Goal: Task Accomplishment & Management: Manage account settings

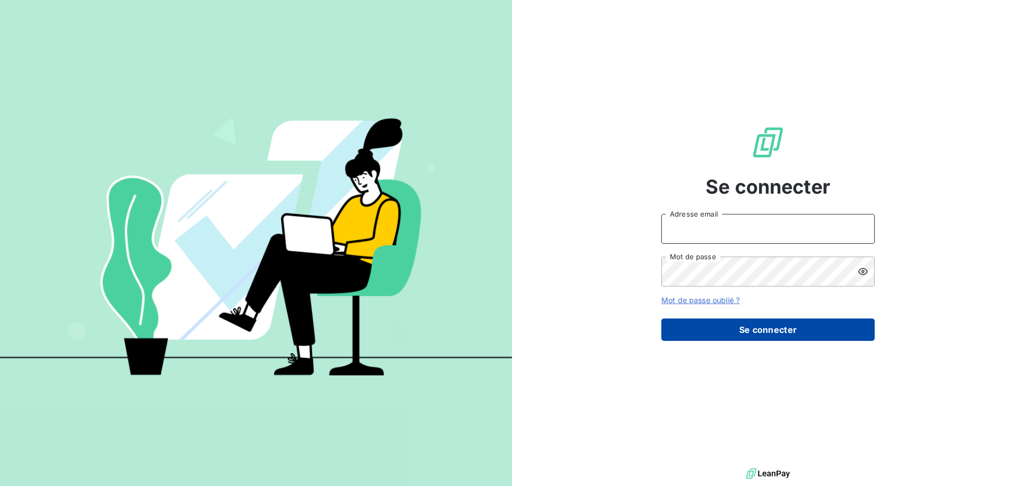
type input "[PERSON_NAME][EMAIL_ADDRESS][DOMAIN_NAME]"
click at [772, 330] on button "Se connecter" at bounding box center [767, 329] width 213 height 22
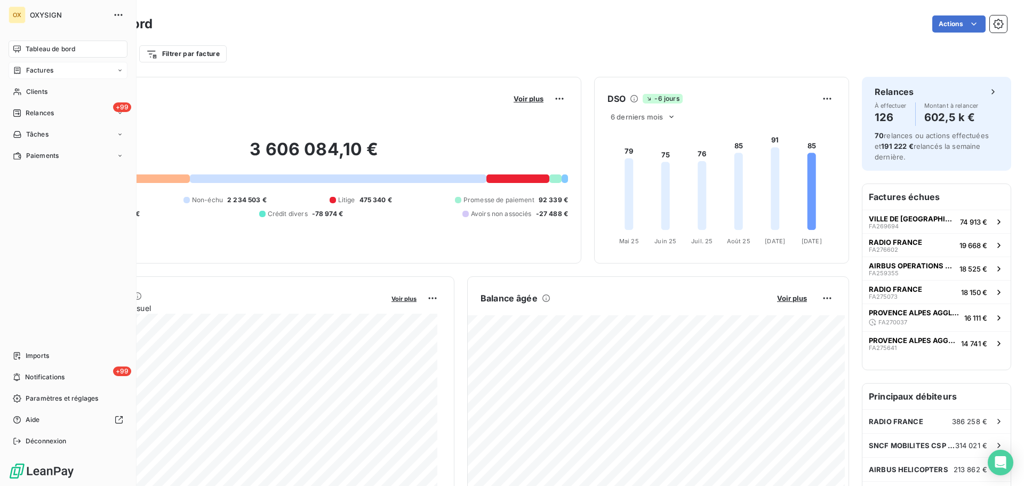
click at [45, 70] on span "Factures" at bounding box center [39, 71] width 27 height 10
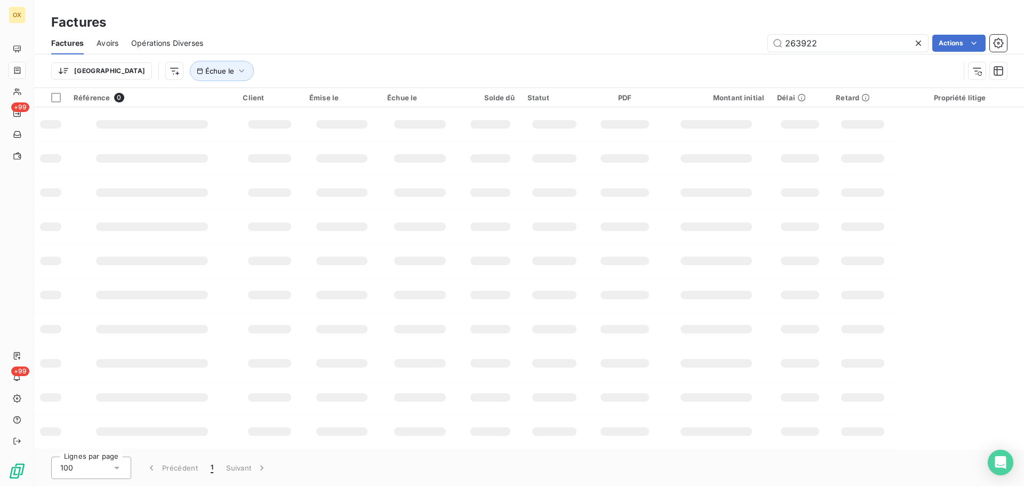
drag, startPoint x: 831, startPoint y: 44, endPoint x: 746, endPoint y: 34, distance: 85.9
click at [746, 35] on div "263922 Actions" at bounding box center [611, 43] width 791 height 17
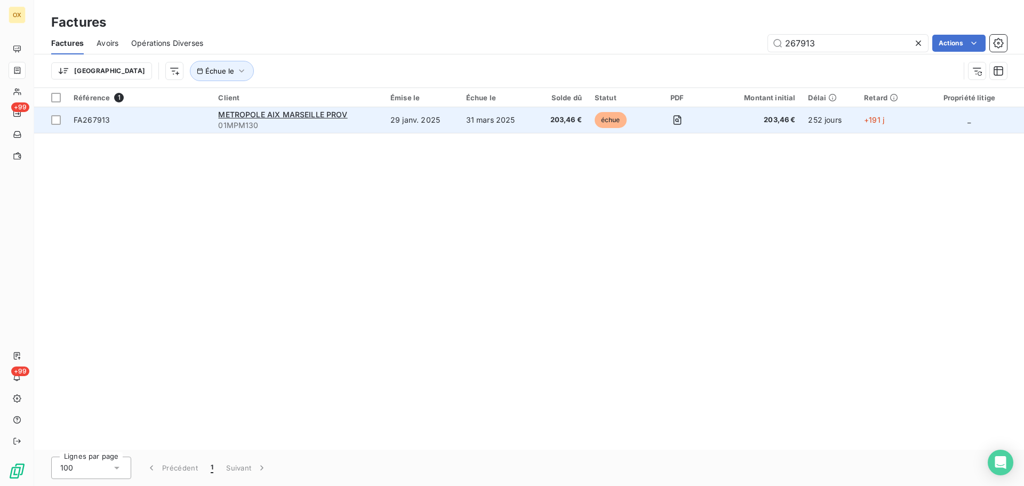
type input "267913"
click at [105, 120] on span "FA267913" at bounding box center [92, 119] width 36 height 9
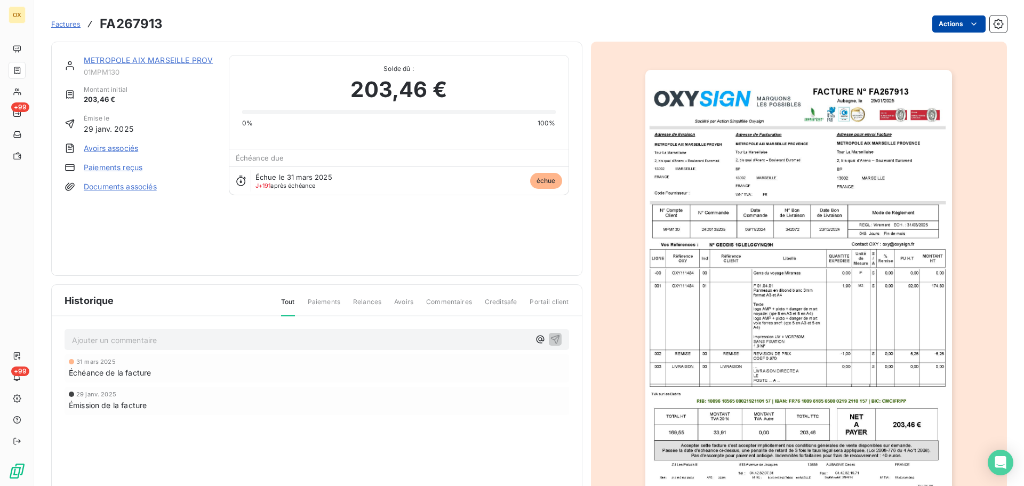
click at [938, 23] on html "OX +99 +99 Factures FA267913 Actions METROPOLE [GEOGRAPHIC_DATA] PROV 01MPM130 …" at bounding box center [512, 243] width 1024 height 486
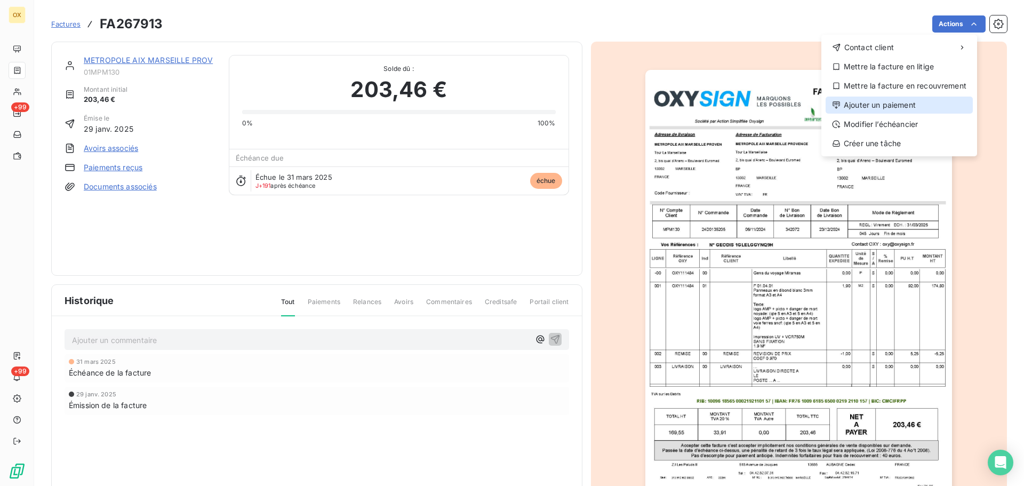
click at [889, 103] on div "Ajouter un paiement" at bounding box center [899, 105] width 147 height 17
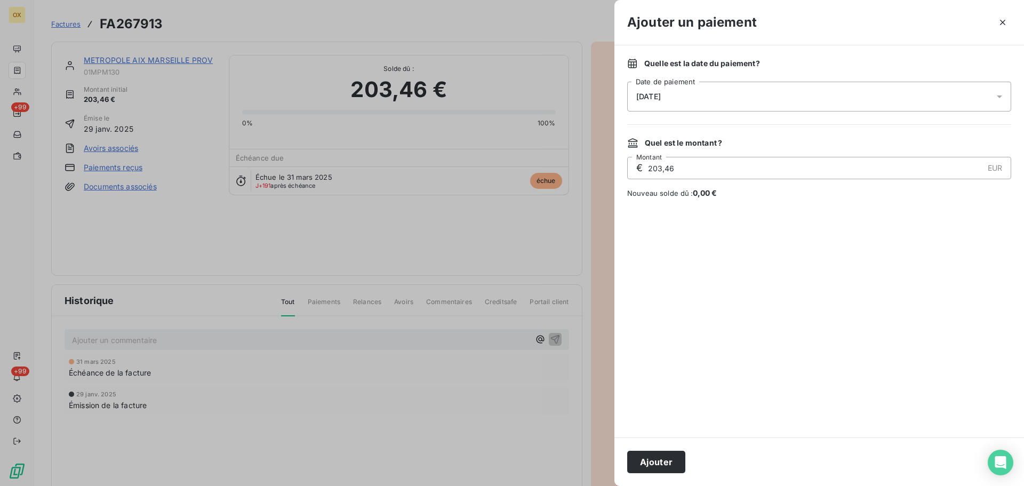
click at [644, 95] on span "[DATE]" at bounding box center [648, 96] width 25 height 9
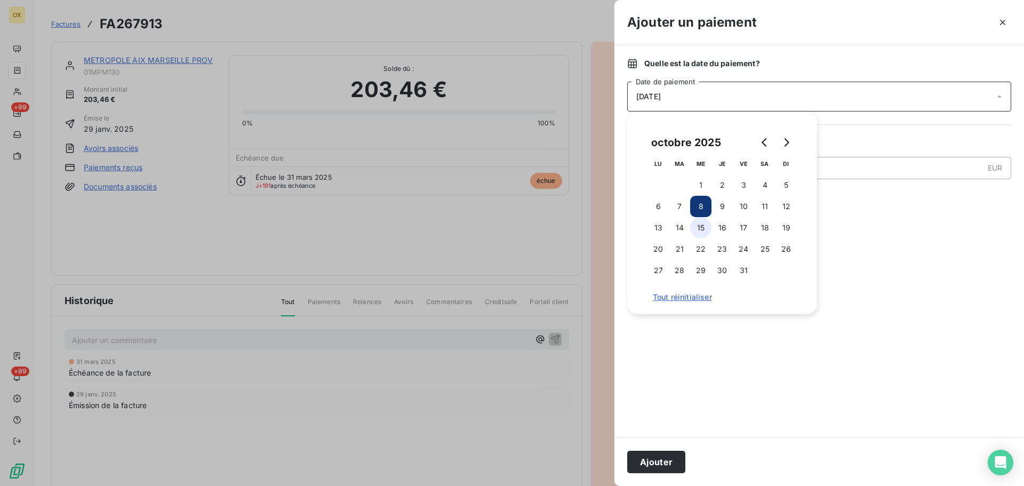
click at [702, 223] on button "15" at bounding box center [700, 227] width 21 height 21
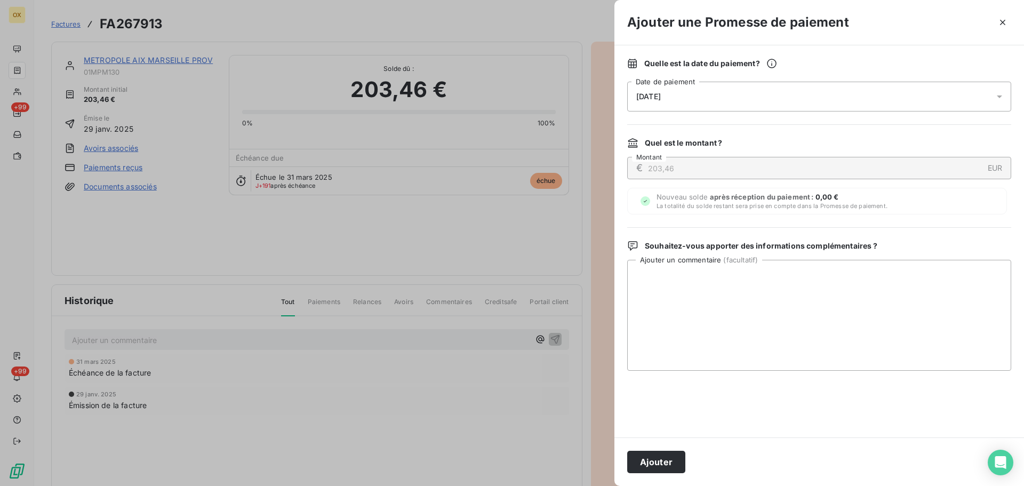
drag, startPoint x: 665, startPoint y: 456, endPoint x: 602, endPoint y: 344, distance: 128.5
click at [664, 452] on button "Ajouter" at bounding box center [656, 462] width 58 height 22
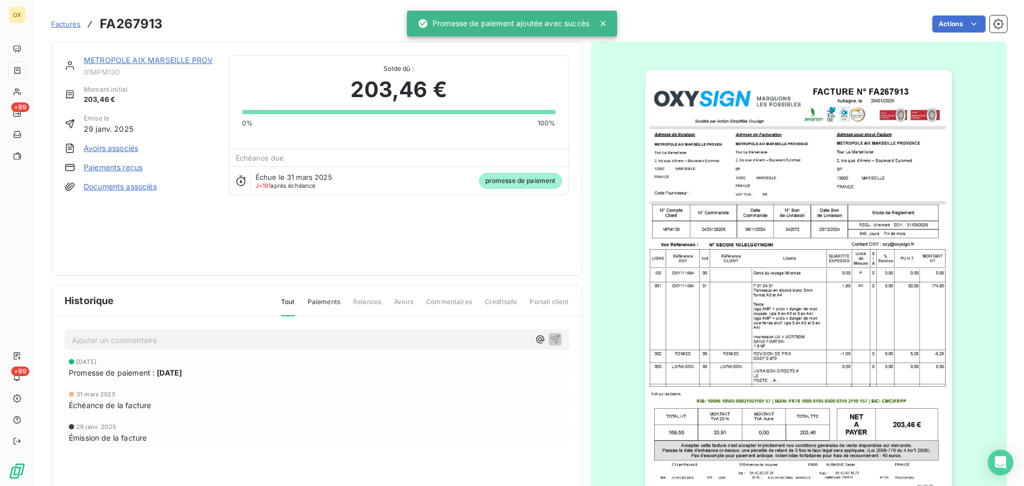
click at [112, 60] on link "METROPOLE AIX MARSEILLE PROV" at bounding box center [148, 59] width 129 height 9
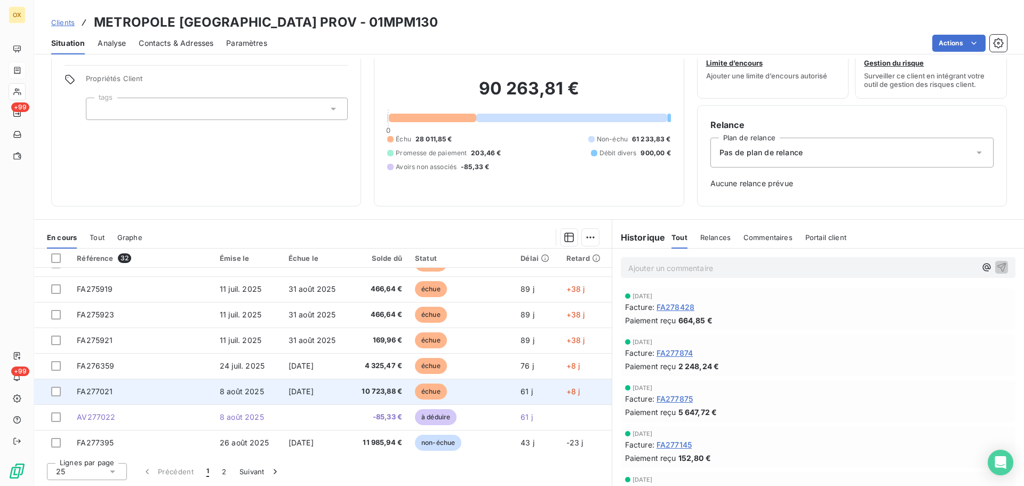
scroll to position [454, 0]
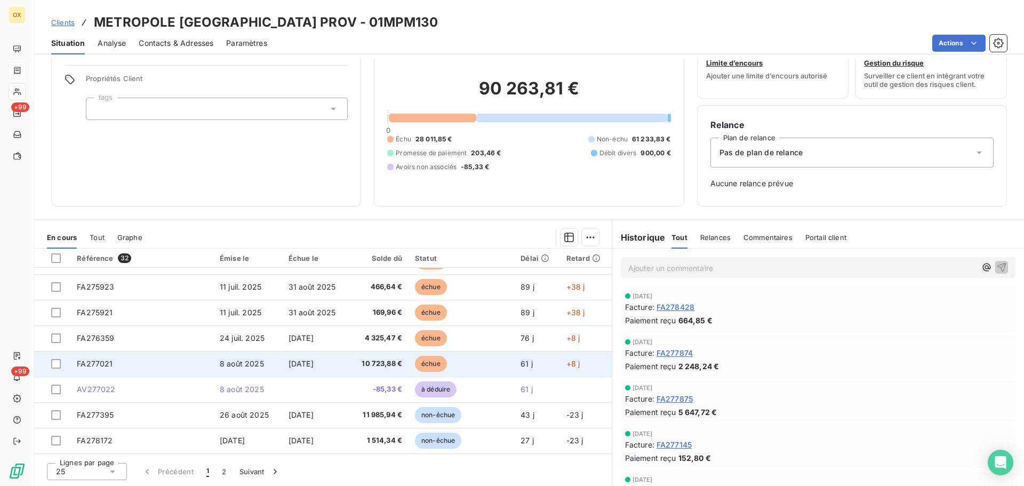
click at [424, 356] on span "échue" at bounding box center [431, 364] width 32 height 16
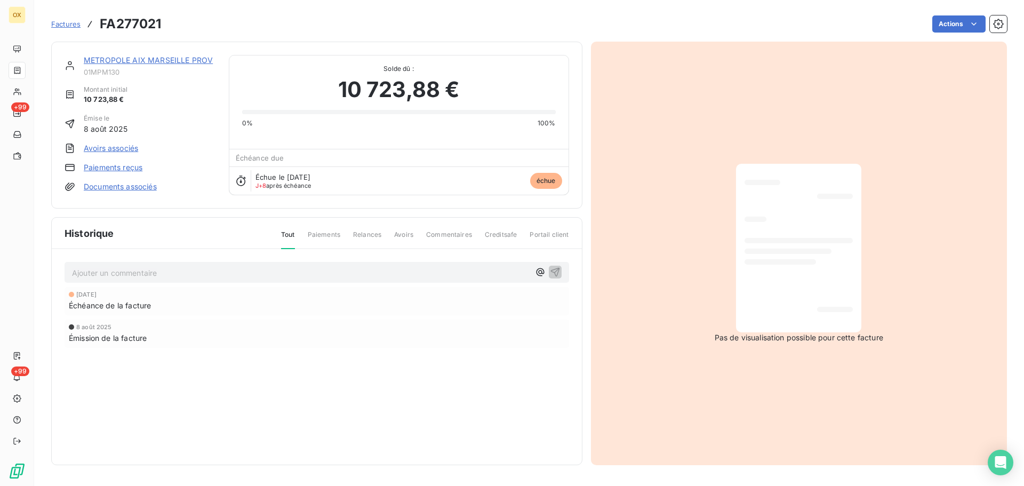
click at [133, 270] on p "Ajouter un commentaire ﻿" at bounding box center [301, 272] width 458 height 13
click at [555, 271] on icon "button" at bounding box center [555, 271] width 11 height 11
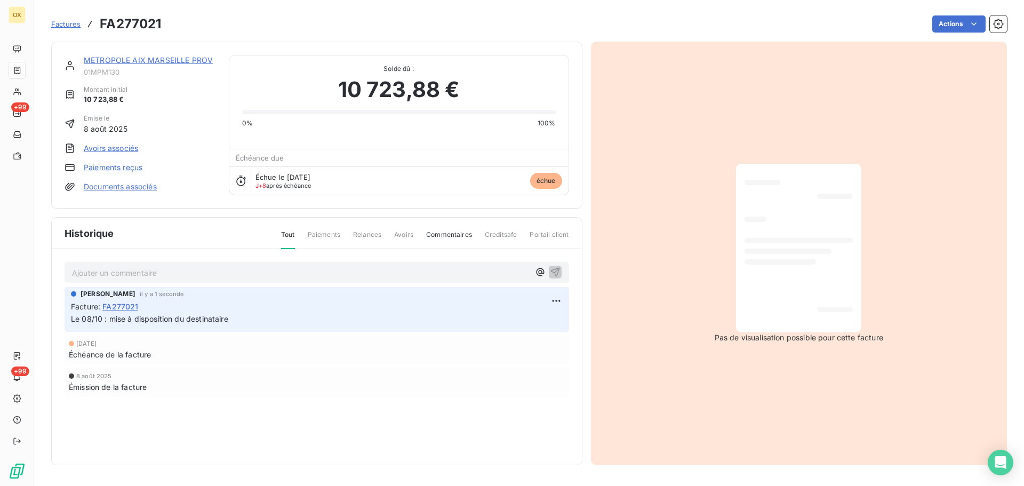
click at [170, 54] on div "METROPOLE [GEOGRAPHIC_DATA] PROV 01MPM130 Montant initial 10 723,88 € Émise le …" at bounding box center [316, 125] width 531 height 167
click at [171, 57] on link "METROPOLE AIX MARSEILLE PROV" at bounding box center [148, 59] width 129 height 9
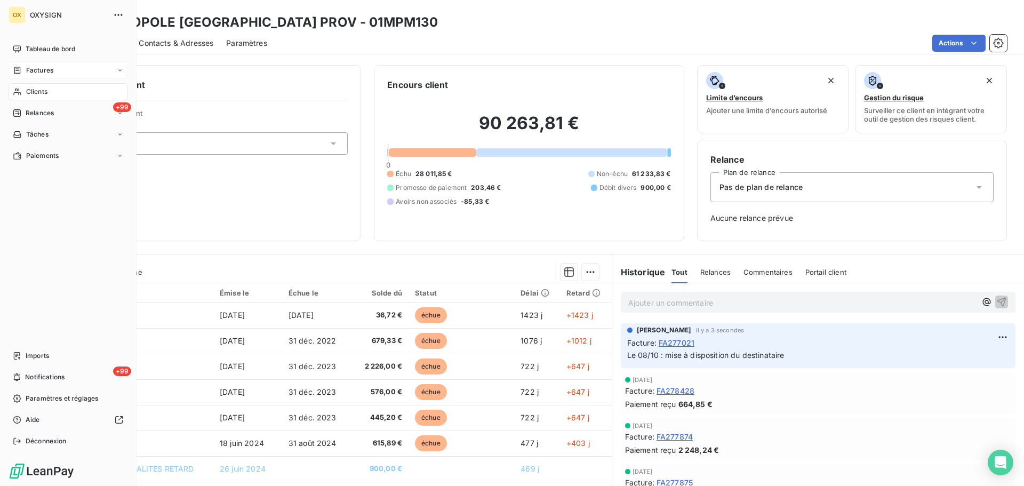
click at [30, 74] on span "Factures" at bounding box center [39, 71] width 27 height 10
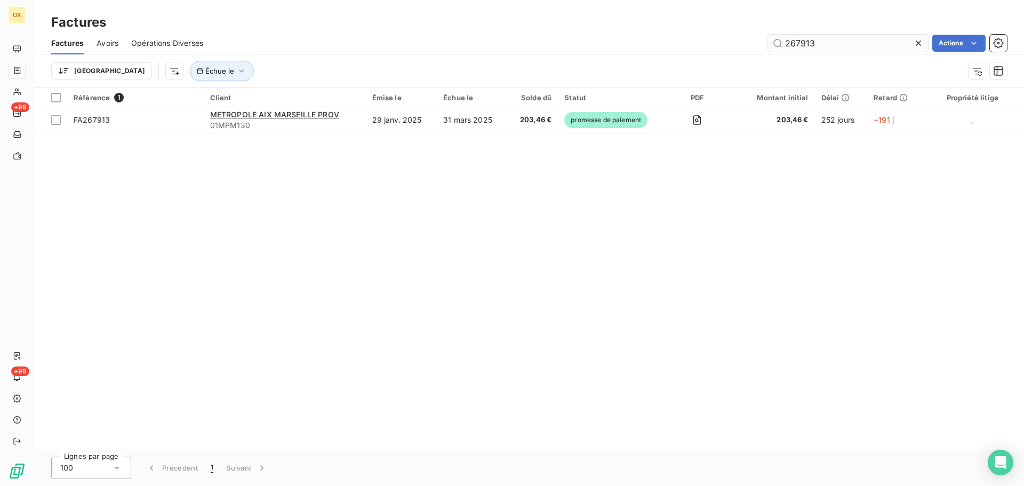
drag, startPoint x: 824, startPoint y: 49, endPoint x: 775, endPoint y: 47, distance: 49.1
click at [775, 47] on input "267913" at bounding box center [848, 43] width 160 height 17
type input "274403"
drag, startPoint x: 813, startPoint y: 43, endPoint x: 774, endPoint y: 36, distance: 39.0
click at [774, 36] on input "274403" at bounding box center [848, 43] width 160 height 17
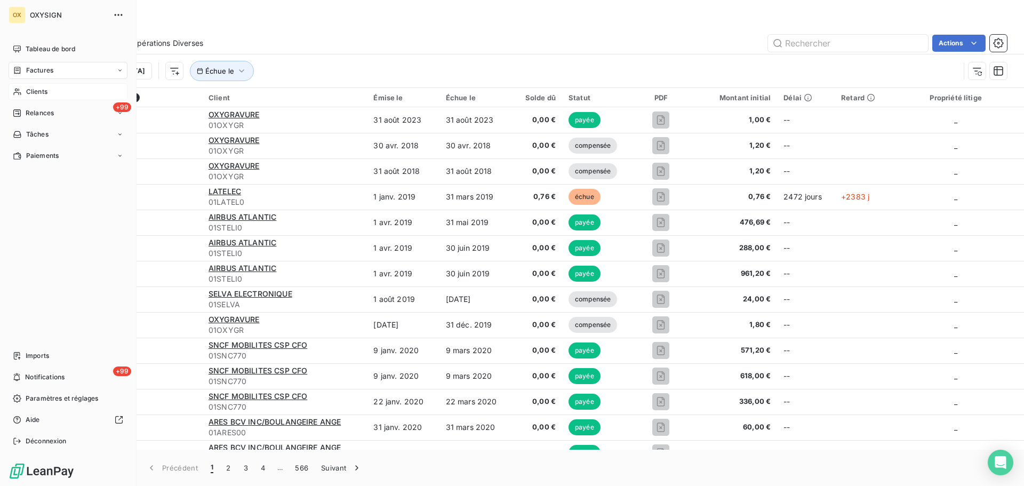
click at [39, 91] on span "Clients" at bounding box center [36, 92] width 21 height 10
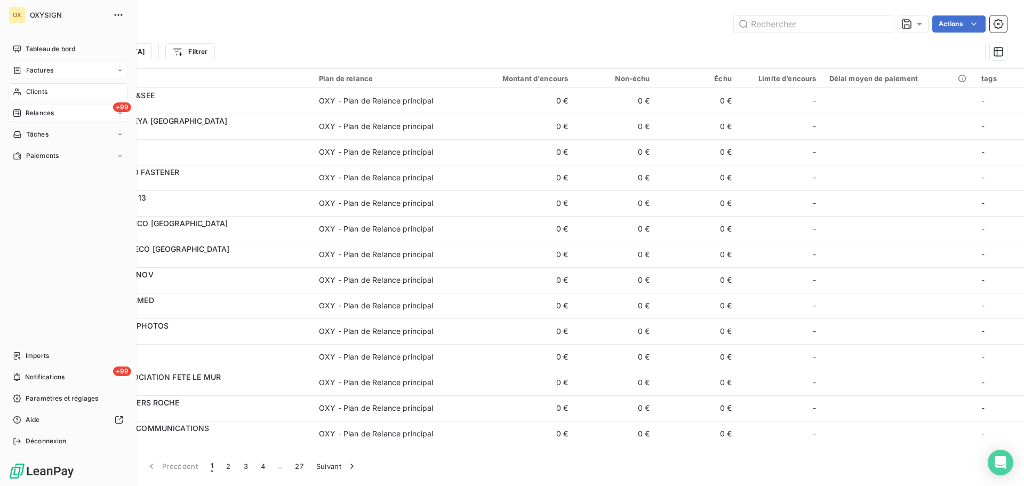
click at [40, 110] on span "Relances" at bounding box center [40, 113] width 28 height 10
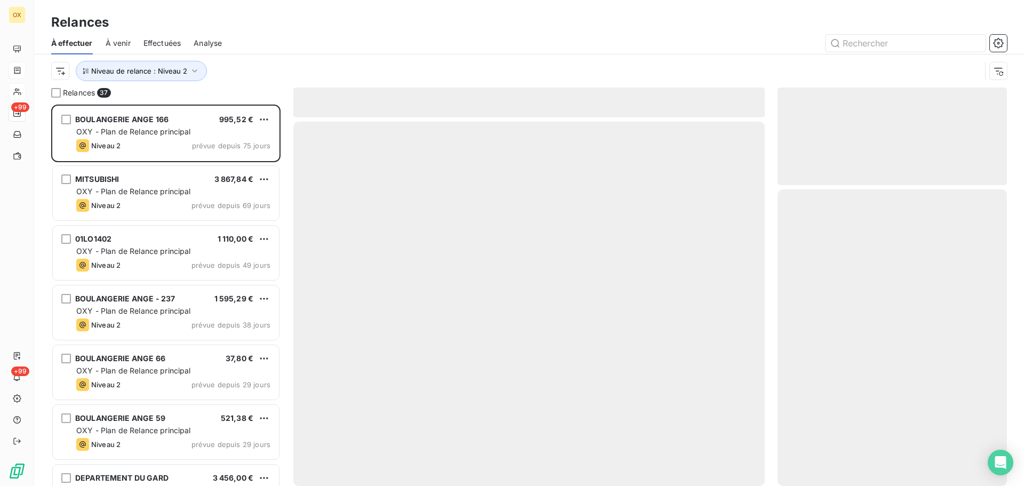
scroll to position [373, 221]
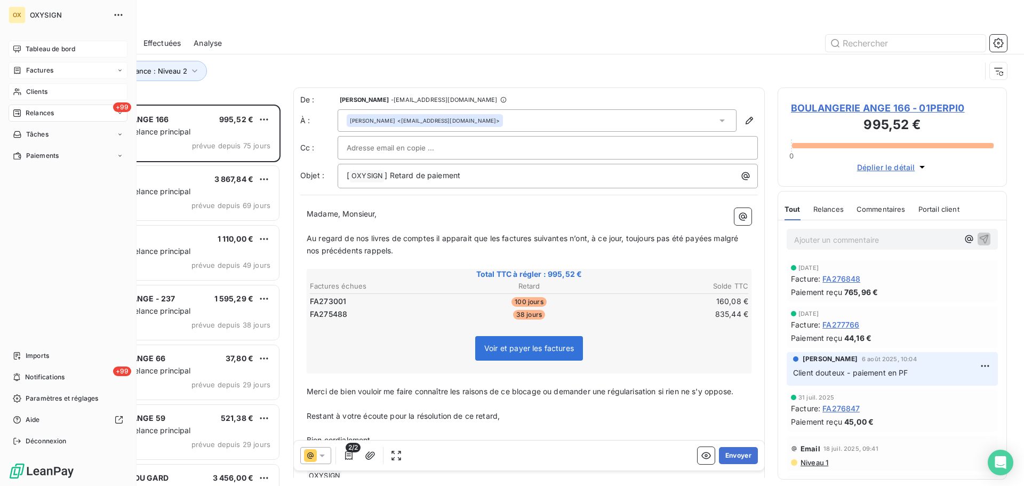
click at [33, 49] on span "Tableau de bord" at bounding box center [51, 49] width 50 height 10
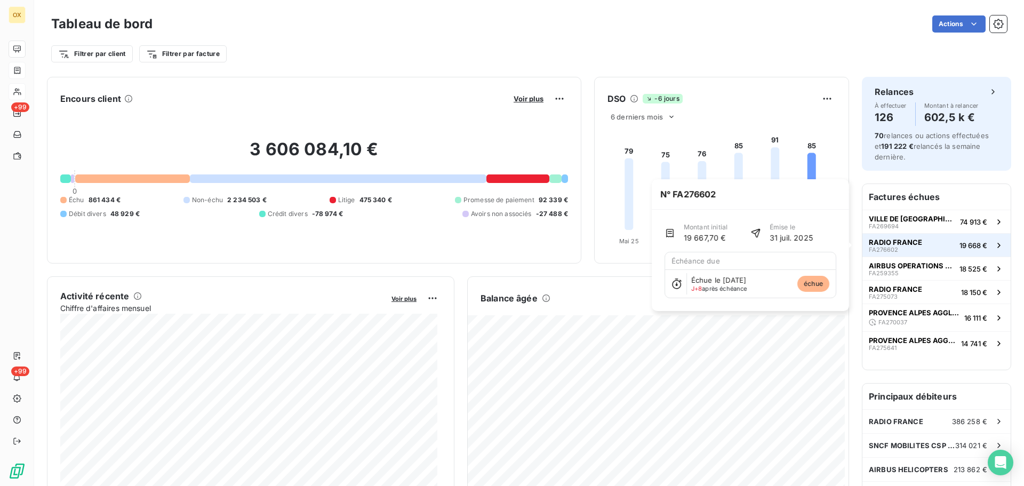
click at [884, 244] on span "RADIO FRANCE" at bounding box center [895, 242] width 53 height 9
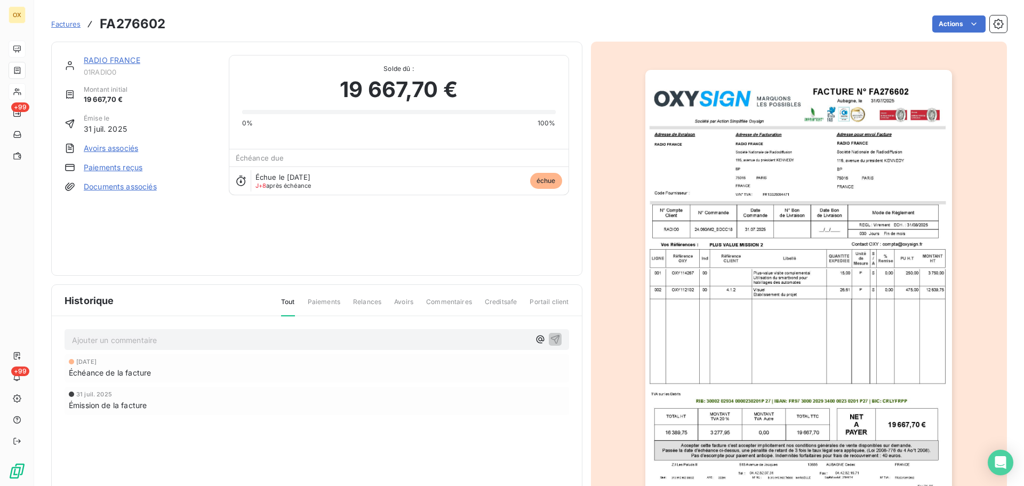
click at [117, 62] on link "RADIO FRANCE" at bounding box center [112, 59] width 57 height 9
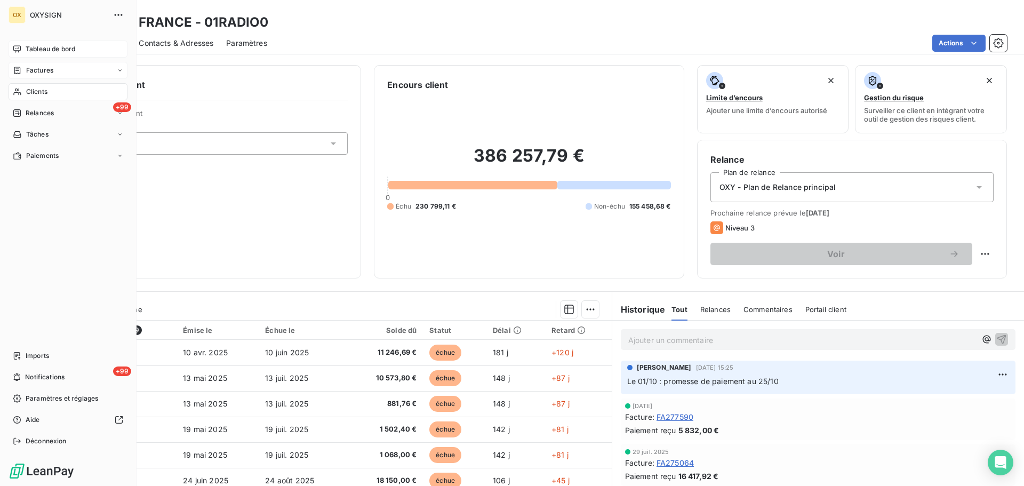
drag, startPoint x: 34, startPoint y: 53, endPoint x: 29, endPoint y: 49, distance: 6.0
click at [29, 49] on span "Tableau de bord" at bounding box center [51, 49] width 50 height 10
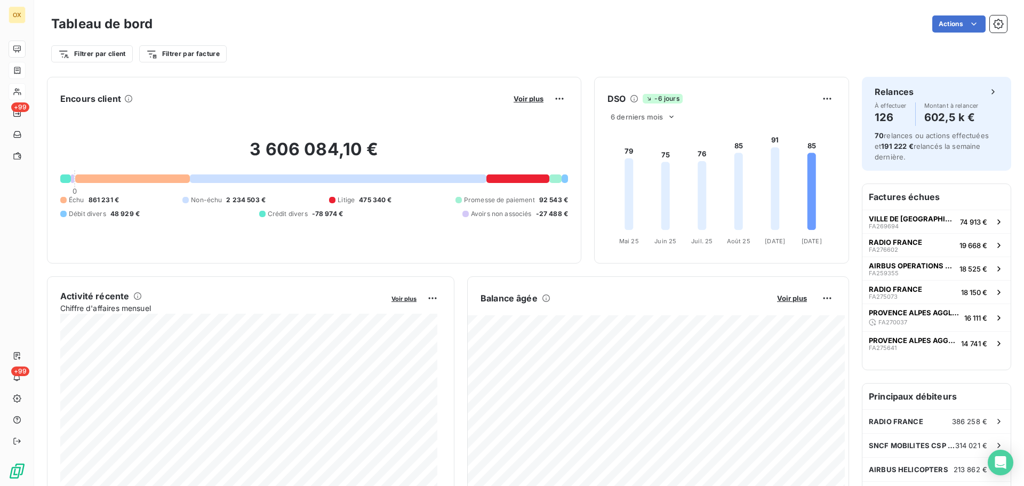
click at [430, 51] on div "Filtrer par client Filtrer par facture" at bounding box center [529, 54] width 956 height 20
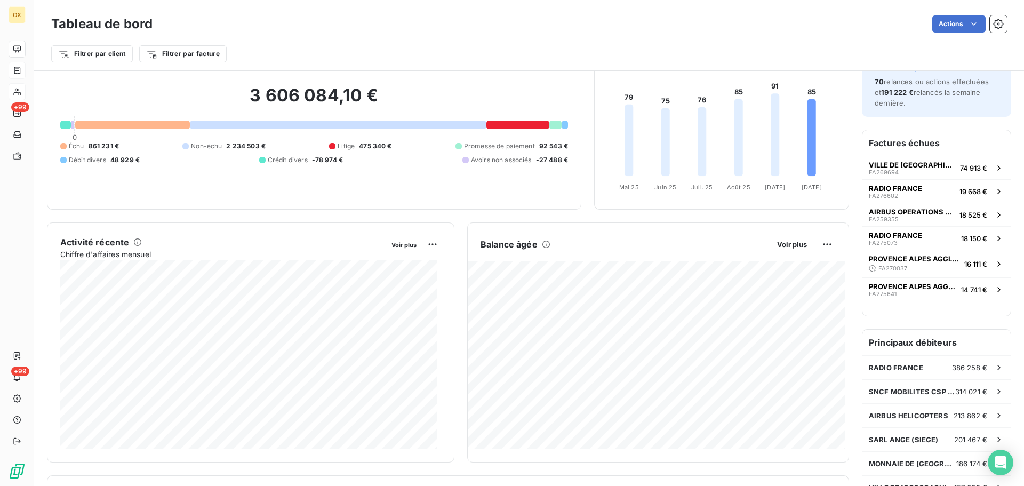
scroll to position [108, 0]
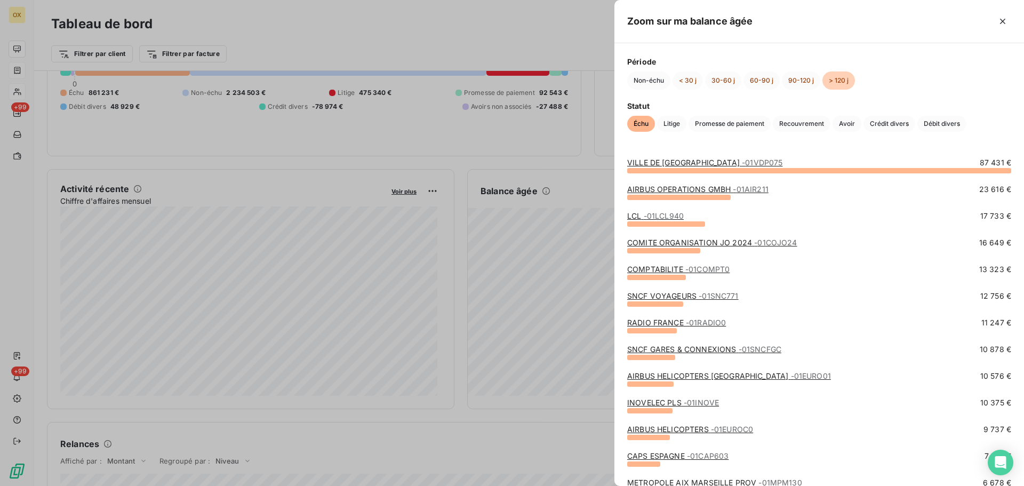
click at [673, 163] on link "[GEOGRAPHIC_DATA] - 01VDP075" at bounding box center [704, 162] width 155 height 9
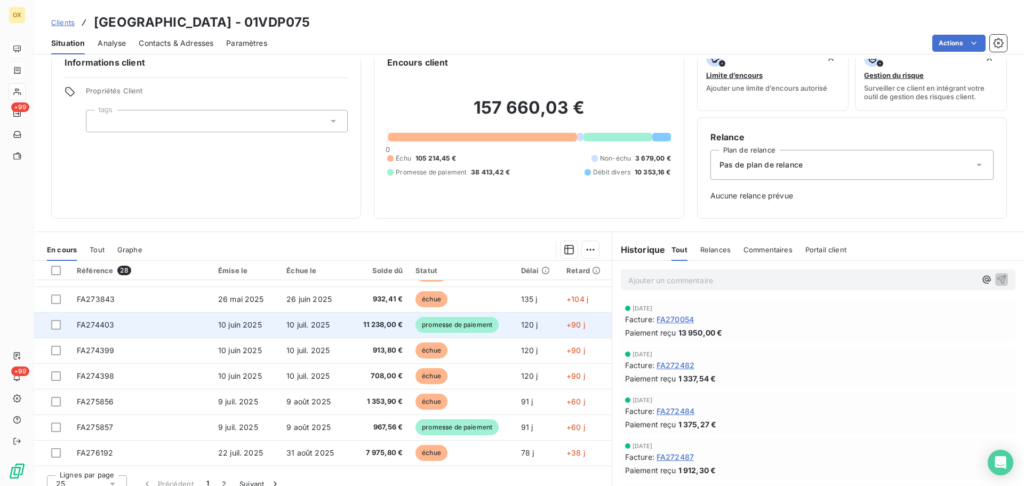
scroll to position [35, 0]
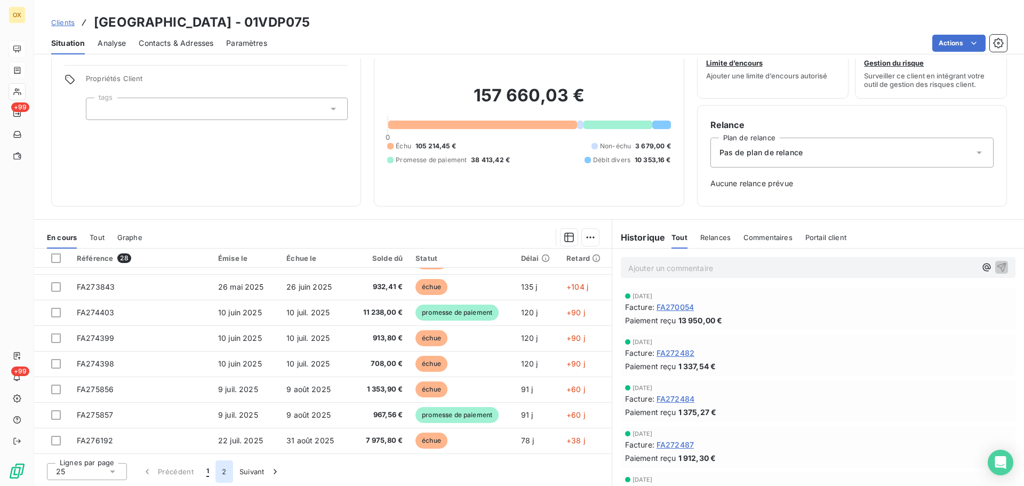
click at [226, 470] on button "2" at bounding box center [223, 471] width 17 height 22
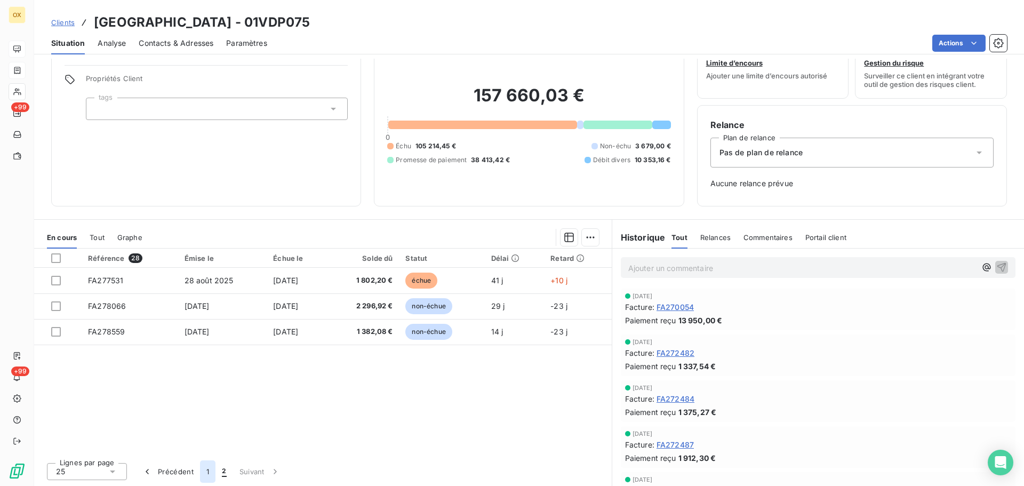
click at [204, 470] on button "1" at bounding box center [207, 471] width 15 height 22
